Goal: Transaction & Acquisition: Book appointment/travel/reservation

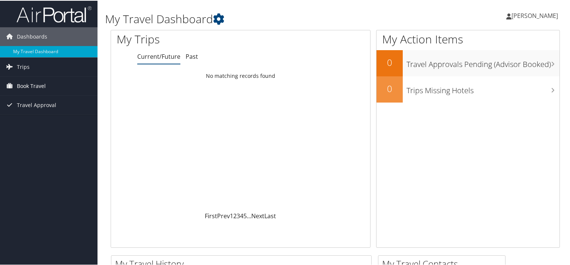
click at [20, 84] on span "Book Travel" at bounding box center [31, 85] width 29 height 19
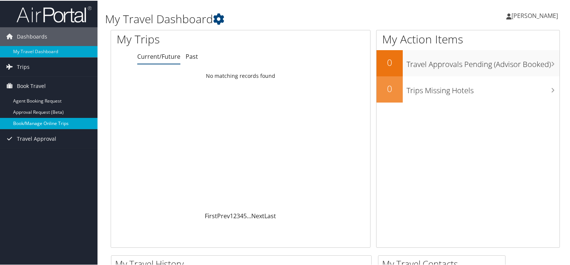
click at [28, 123] on link "Book/Manage Online Trips" at bounding box center [48, 122] width 97 height 11
click at [52, 123] on link "Book/Manage Online Trips" at bounding box center [48, 122] width 97 height 11
